Goal: Entertainment & Leisure: Consume media (video, audio)

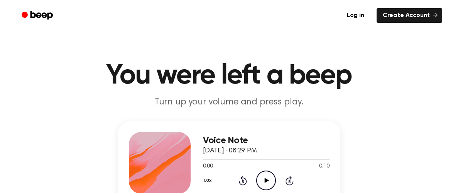
click at [262, 176] on icon "Play Audio" at bounding box center [266, 180] width 20 height 20
click at [268, 178] on icon "Play Audio" at bounding box center [266, 180] width 20 height 20
click at [265, 182] on icon "Play Audio" at bounding box center [266, 180] width 20 height 20
click at [268, 170] on icon "Play Audio" at bounding box center [266, 180] width 20 height 20
click at [272, 173] on circle at bounding box center [266, 180] width 19 height 19
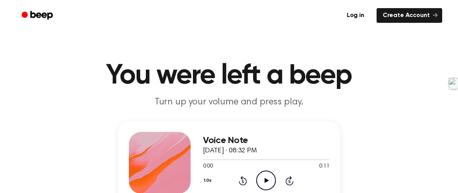
click at [270, 173] on icon "Play Audio" at bounding box center [266, 180] width 20 height 20
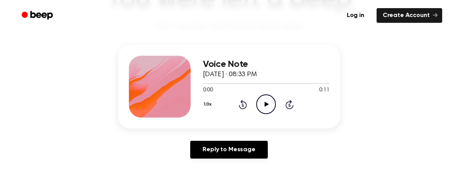
click at [271, 97] on icon "Play Audio" at bounding box center [266, 104] width 20 height 20
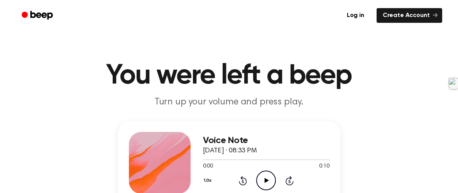
click at [268, 173] on icon "Play Audio" at bounding box center [266, 180] width 20 height 20
click at [271, 176] on icon "Play Audio" at bounding box center [266, 180] width 20 height 20
click at [265, 178] on icon at bounding box center [267, 180] width 4 height 5
click at [266, 178] on icon at bounding box center [267, 180] width 4 height 5
click at [276, 180] on circle at bounding box center [266, 180] width 19 height 19
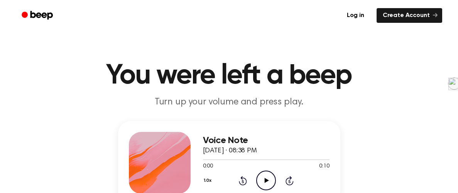
click at [270, 176] on icon "Play Audio" at bounding box center [266, 180] width 20 height 20
click at [266, 180] on icon at bounding box center [267, 180] width 4 height 5
click at [271, 174] on icon "Play Audio" at bounding box center [266, 180] width 20 height 20
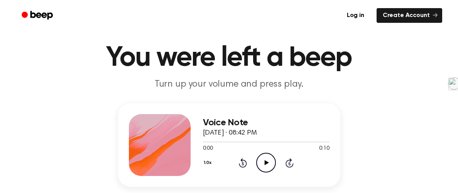
click at [264, 158] on icon "Play Audio" at bounding box center [266, 163] width 20 height 20
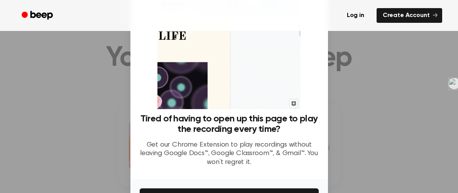
scroll to position [38, 0]
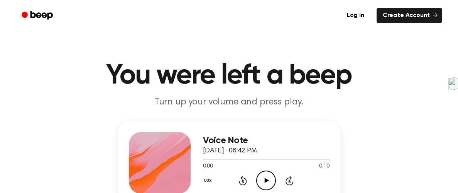
click at [258, 173] on icon "Play Audio" at bounding box center [266, 180] width 20 height 20
click at [273, 180] on icon "Play Audio" at bounding box center [266, 180] width 20 height 20
